Goal: Check status: Check status

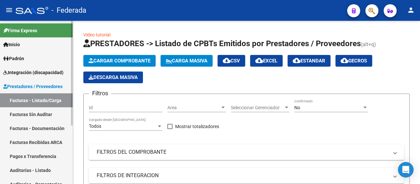
click at [31, 98] on link "Facturas - Listado/Carga" at bounding box center [36, 100] width 73 height 14
click at [31, 85] on span "Prestadores / Proveedores" at bounding box center [32, 86] width 59 height 7
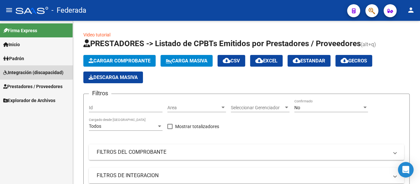
click at [28, 69] on span "Integración (discapacidad)" at bounding box center [33, 72] width 60 height 7
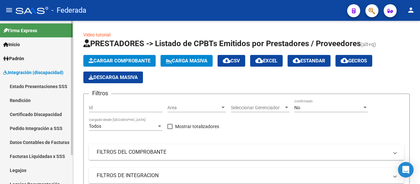
scroll to position [35, 0]
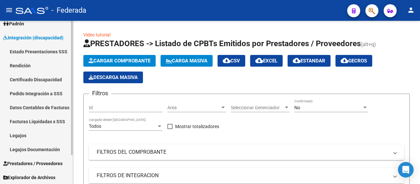
click at [23, 134] on link "Legajos" at bounding box center [36, 136] width 73 height 14
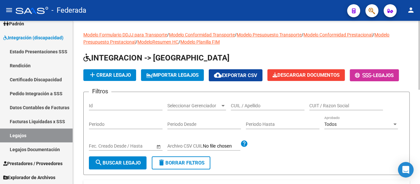
click at [246, 102] on div "CUIL / Apellido" at bounding box center [268, 103] width 74 height 13
paste input "[PERSON_NAME]"
type input "[PERSON_NAME]"
click at [115, 161] on span "search Buscar Legajo" at bounding box center [118, 163] width 46 height 6
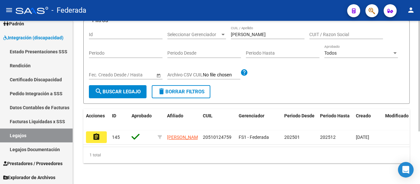
scroll to position [78, 0]
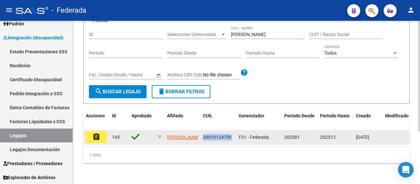
drag, startPoint x: 232, startPoint y: 130, endPoint x: 201, endPoint y: 129, distance: 31.0
click at [201, 130] on datatable-body-cell "20510124759" at bounding box center [218, 137] width 36 height 14
copy span "20510124759"
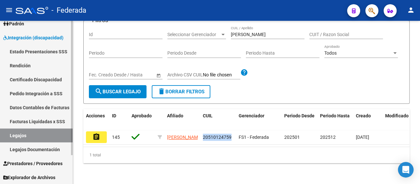
click at [48, 119] on link "Facturas Liquidadas x SSS" at bounding box center [36, 122] width 73 height 14
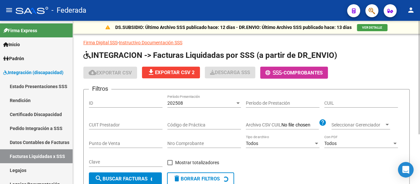
click at [121, 123] on input "CUIT Prestador" at bounding box center [126, 125] width 74 height 6
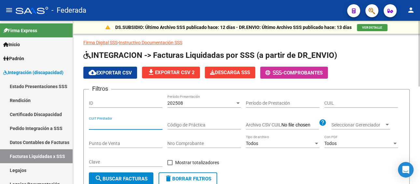
click at [177, 104] on span "202508" at bounding box center [175, 103] width 16 height 5
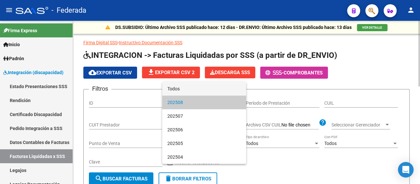
drag, startPoint x: 180, startPoint y: 88, endPoint x: 248, endPoint y: 94, distance: 69.0
click at [183, 89] on span "Todos" at bounding box center [204, 89] width 74 height 14
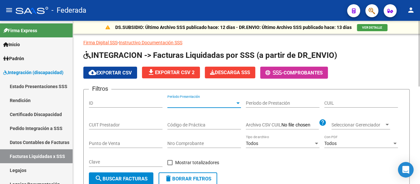
click at [344, 101] on input "CUIL" at bounding box center [361, 104] width 74 height 6
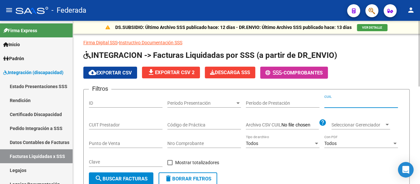
paste input "20-51012475-9"
type input "20-51012475-9"
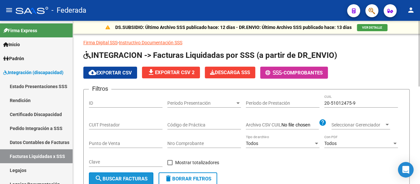
click at [114, 177] on span "search Buscar Facturas" at bounding box center [121, 179] width 53 height 6
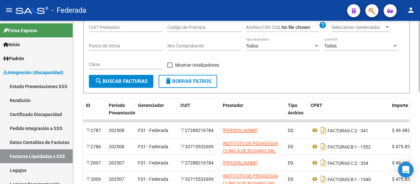
scroll to position [130, 0]
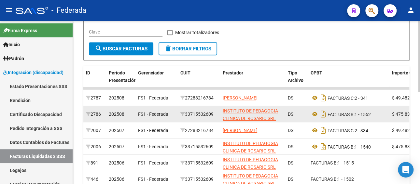
drag, startPoint x: 217, startPoint y: 113, endPoint x: 186, endPoint y: 113, distance: 30.6
click at [186, 113] on div "33715532609" at bounding box center [198, 114] width 37 height 7
copy div "33715532609"
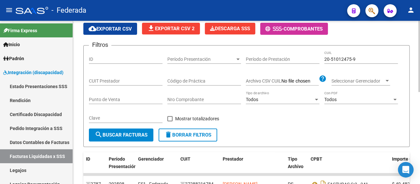
scroll to position [33, 0]
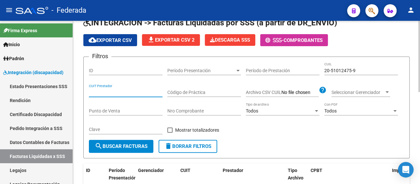
paste input "33-71553260-9"
click at [121, 91] on input "CUIT Prestador" at bounding box center [126, 93] width 74 height 6
type input "33-71553260-9"
click at [121, 146] on span "search Buscar Facturas" at bounding box center [121, 147] width 53 height 6
